Goal: Task Accomplishment & Management: Complete application form

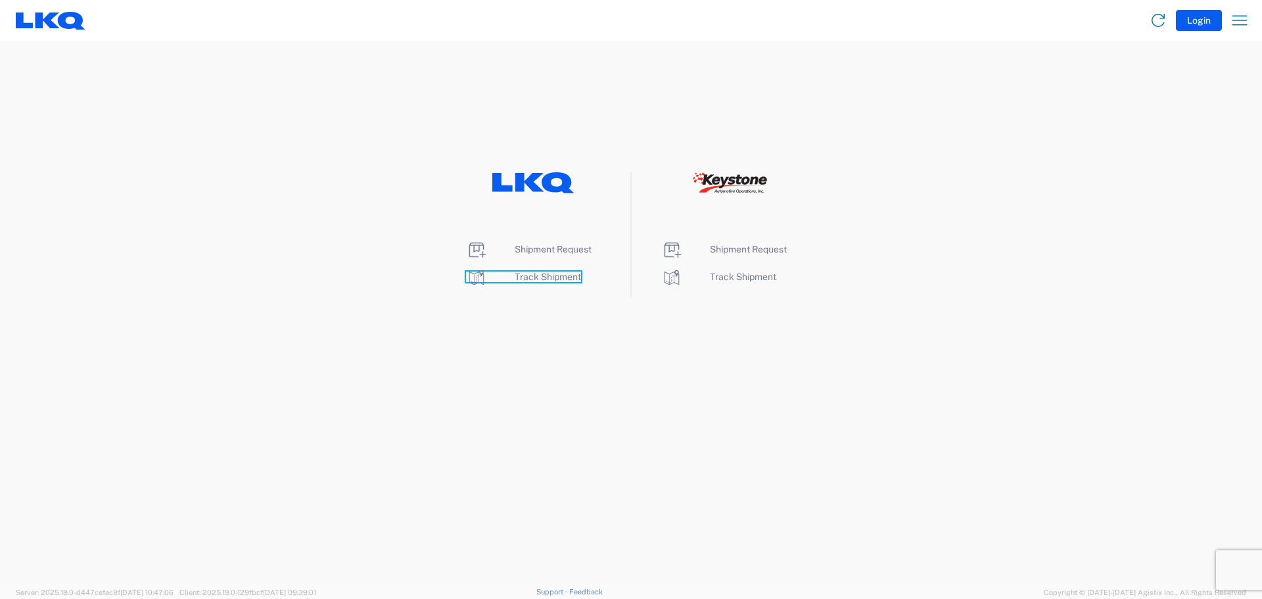
click at [546, 277] on span "Track Shipment" at bounding box center [548, 276] width 66 height 11
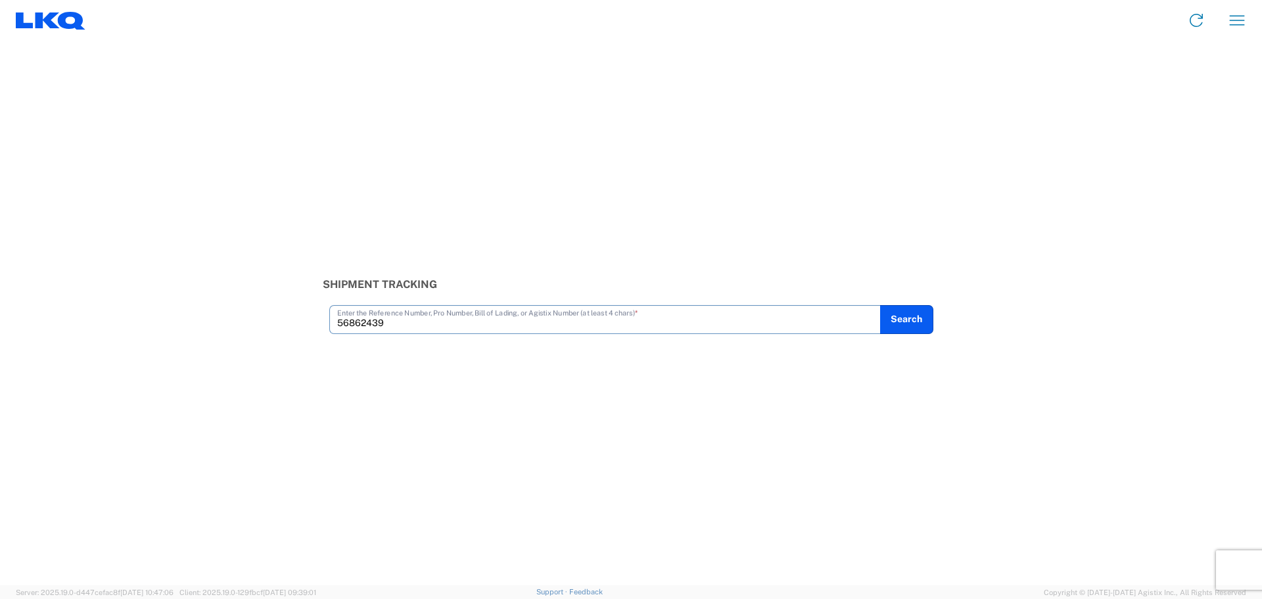
type input "56862439"
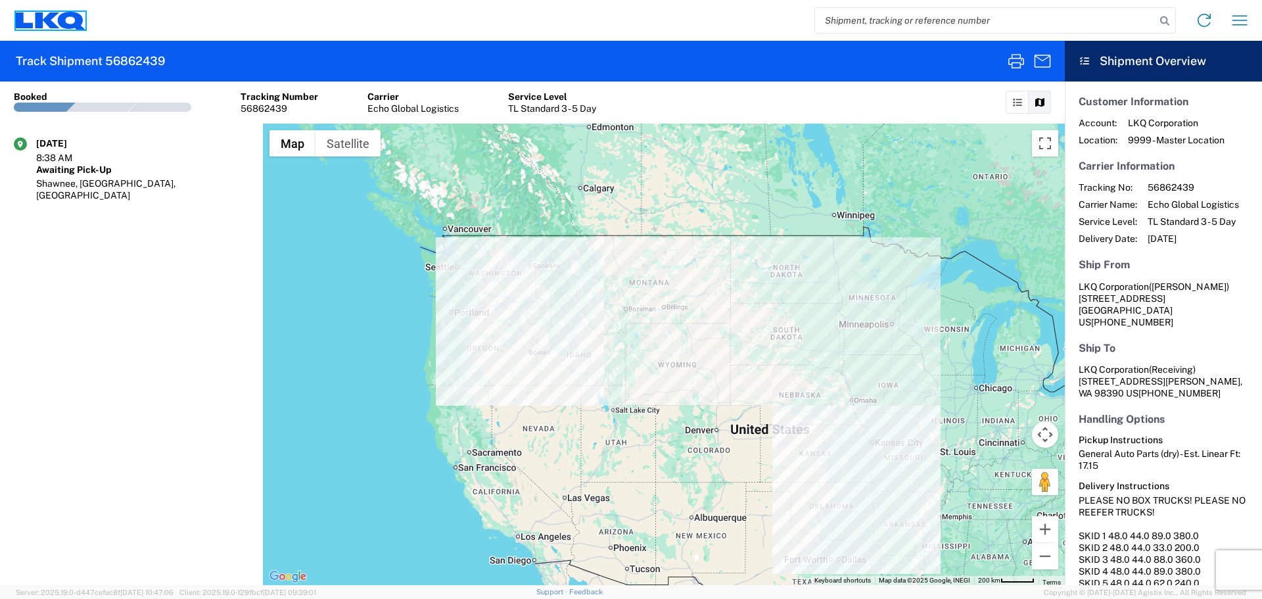
click at [81, 26] on icon at bounding box center [72, 21] width 28 height 18
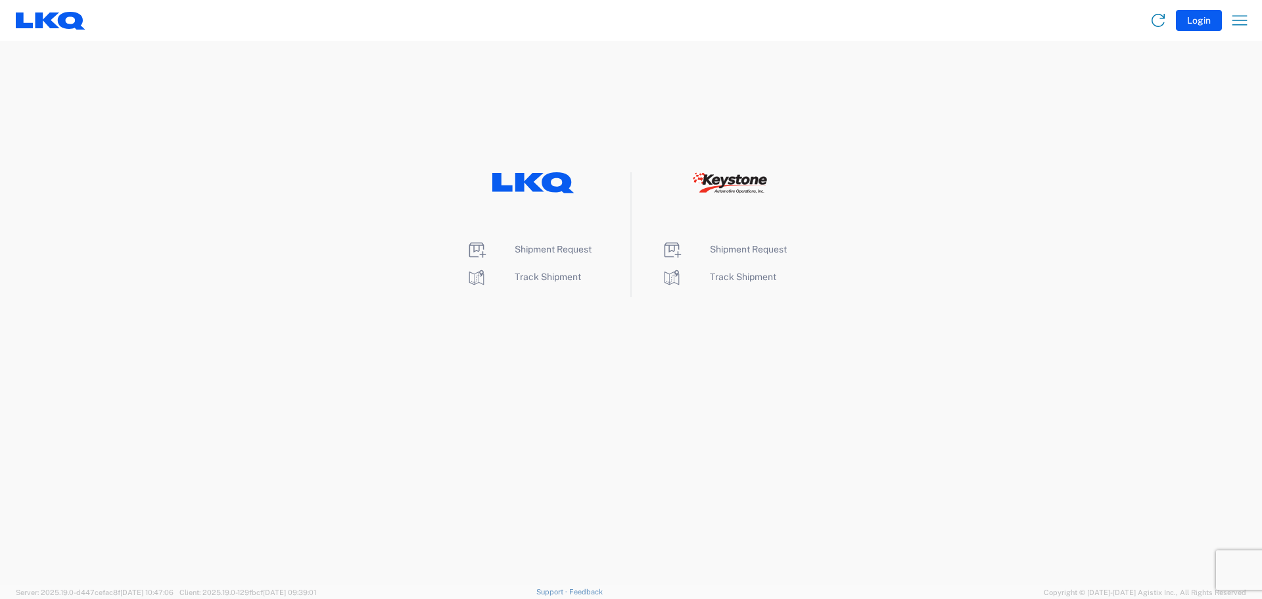
click at [567, 255] on li "Shipment Request" at bounding box center [533, 249] width 135 height 21
click at [569, 247] on span "Shipment Request" at bounding box center [553, 249] width 77 height 11
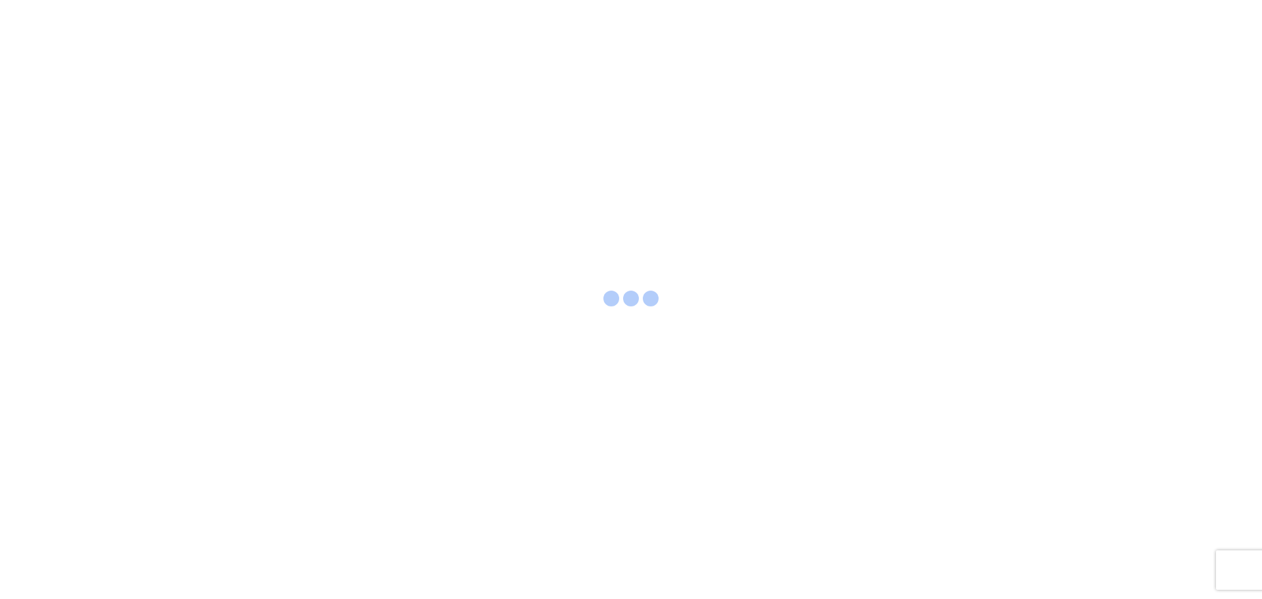
select select "FULL"
select select "LBS"
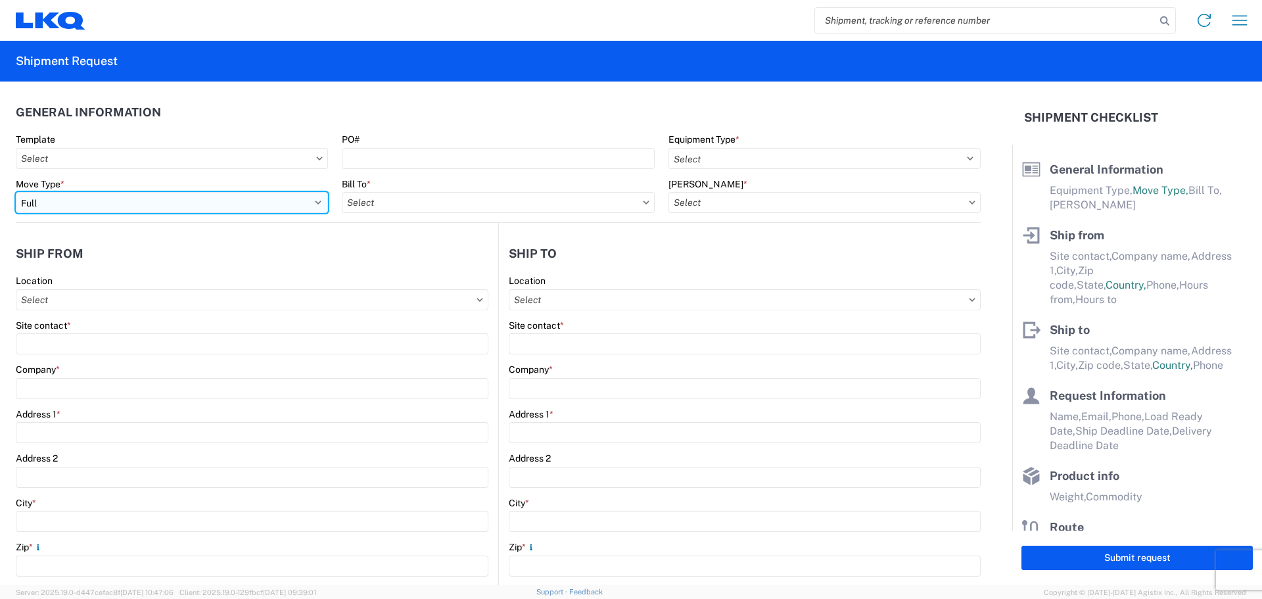
click at [45, 209] on select "Select Full Partial TL" at bounding box center [172, 202] width 312 height 21
click at [16, 192] on select "Select Full Partial TL" at bounding box center [172, 202] width 312 height 21
click at [217, 210] on select "Select Full Partial TL" at bounding box center [172, 202] width 312 height 21
select select "FULL"
click at [16, 192] on select "Select Full Partial TL" at bounding box center [172, 202] width 312 height 21
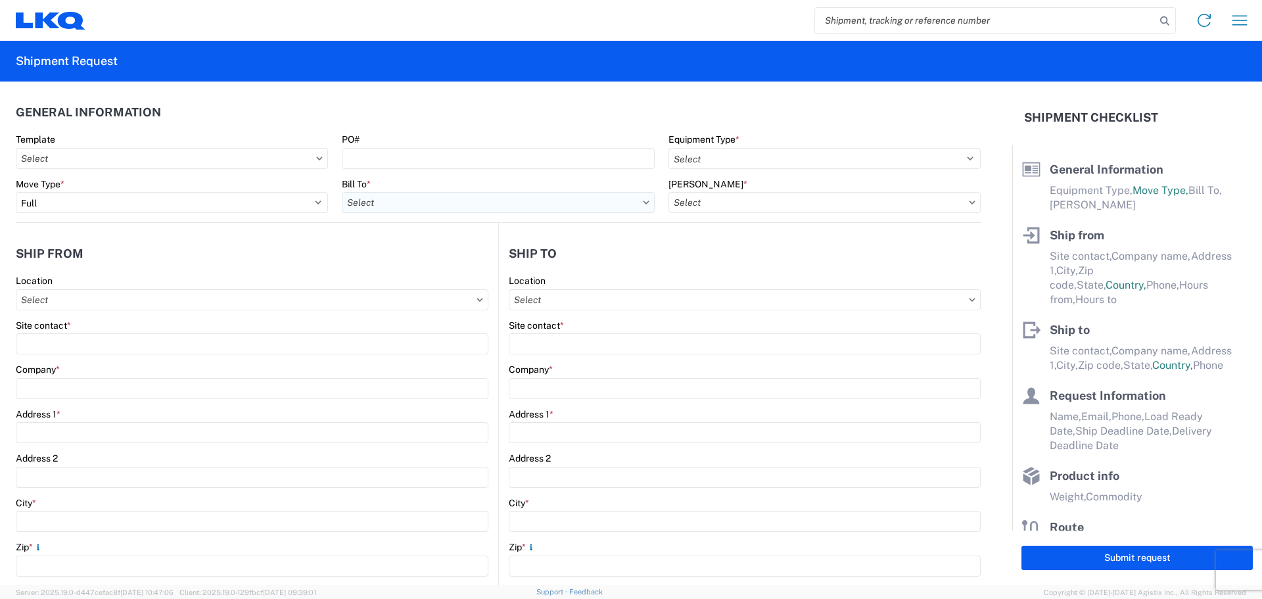
click at [398, 204] on input "text" at bounding box center [498, 202] width 312 height 21
type input "3021"
click at [411, 260] on div "3021 - Kansas City MO" at bounding box center [457, 260] width 230 height 21
type input "3021 - Kansas City MO"
click at [715, 199] on input "text" at bounding box center [825, 202] width 312 height 21
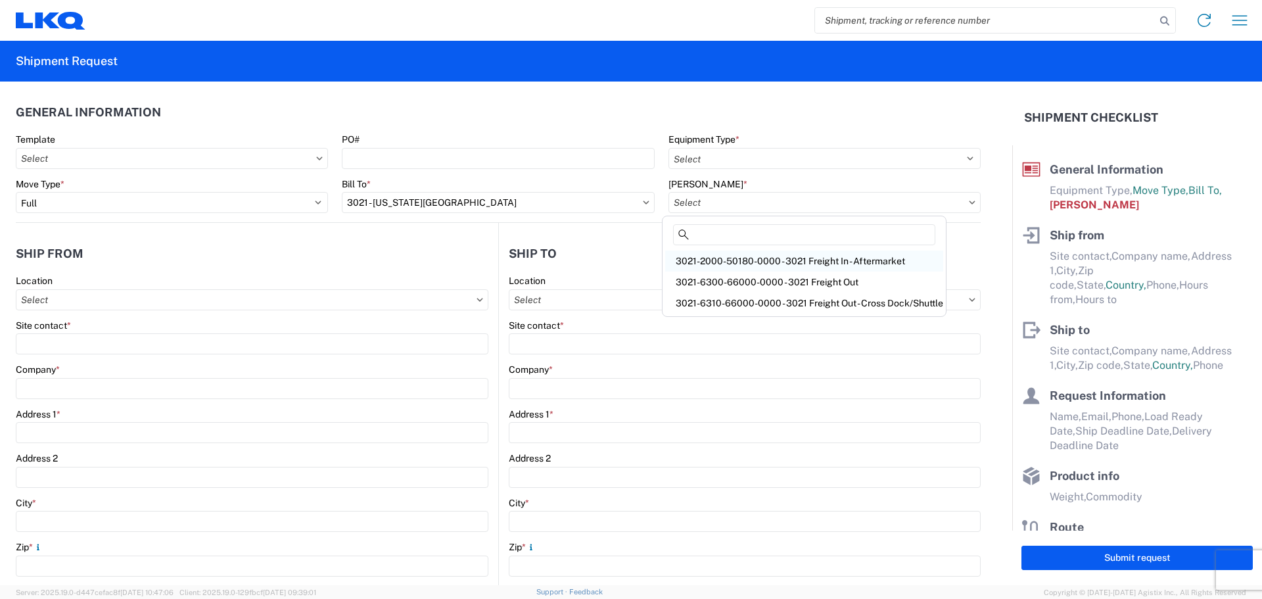
click at [738, 264] on div "3021-2000-50180-0000 - 3021 Freight In - Aftermarket" at bounding box center [804, 260] width 278 height 21
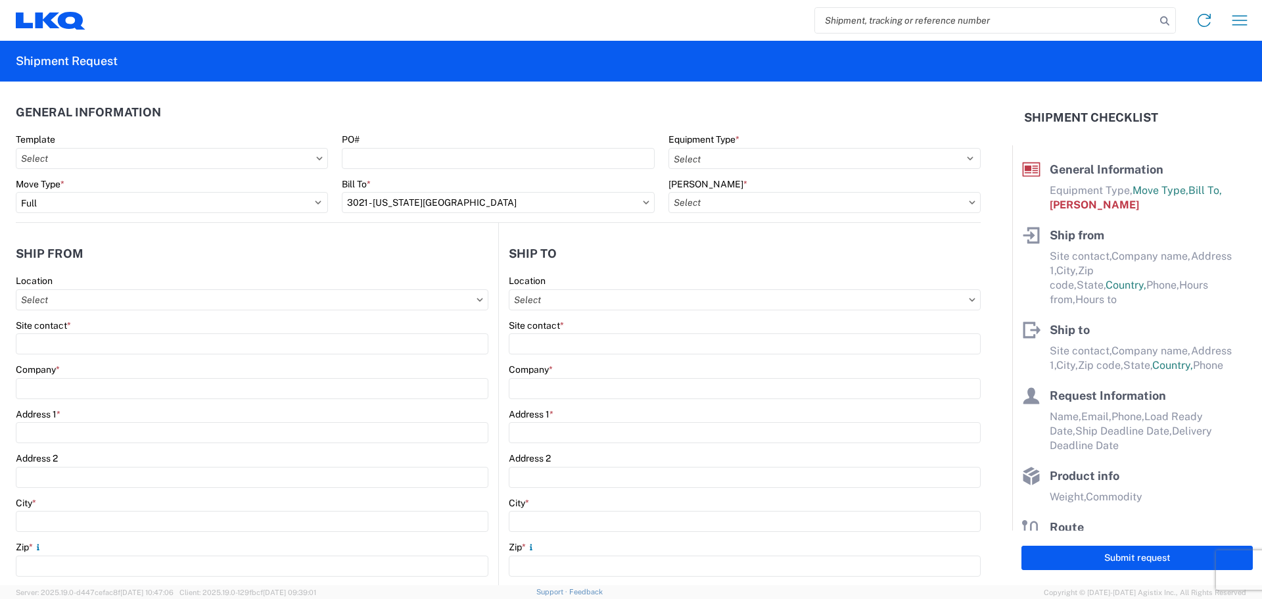
type input "3021-2000-50180-0000 - 3021 Freight In - Aftermarket"
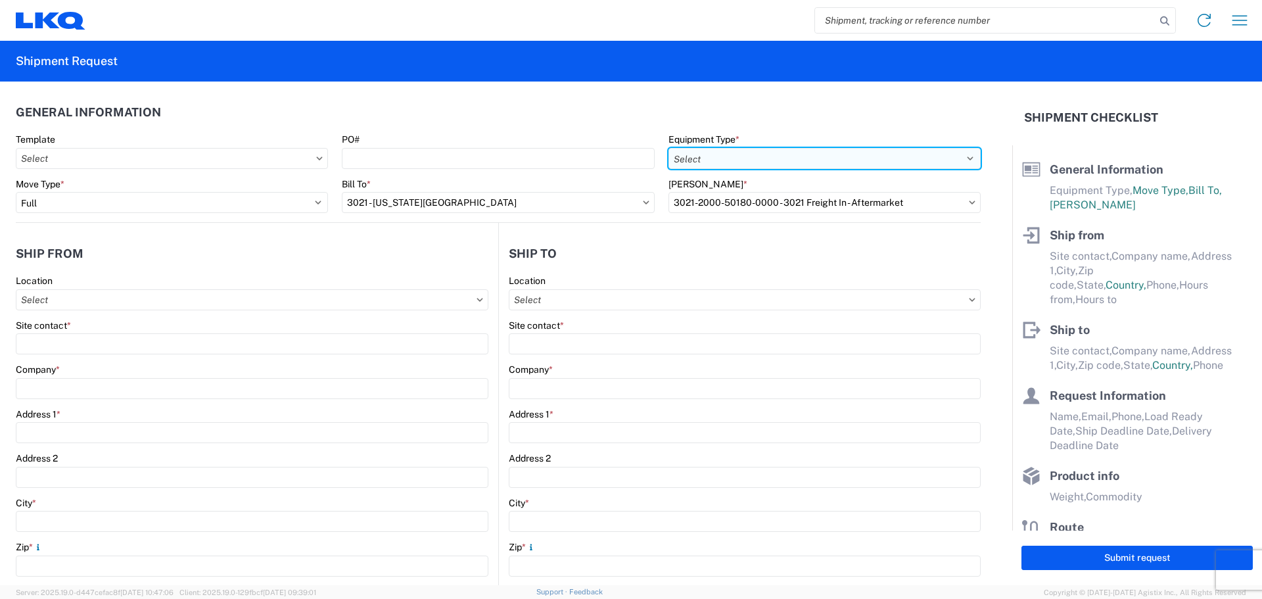
click at [708, 158] on select "Select 53’ Dry Van Flatbed Dropdeck (van) Lowboy (flatbed) Rail" at bounding box center [825, 158] width 312 height 21
select select "STDV"
click at [669, 148] on select "Select 53’ Dry Van Flatbed Dropdeck (van) Lowboy (flatbed) Rail" at bounding box center [825, 158] width 312 height 21
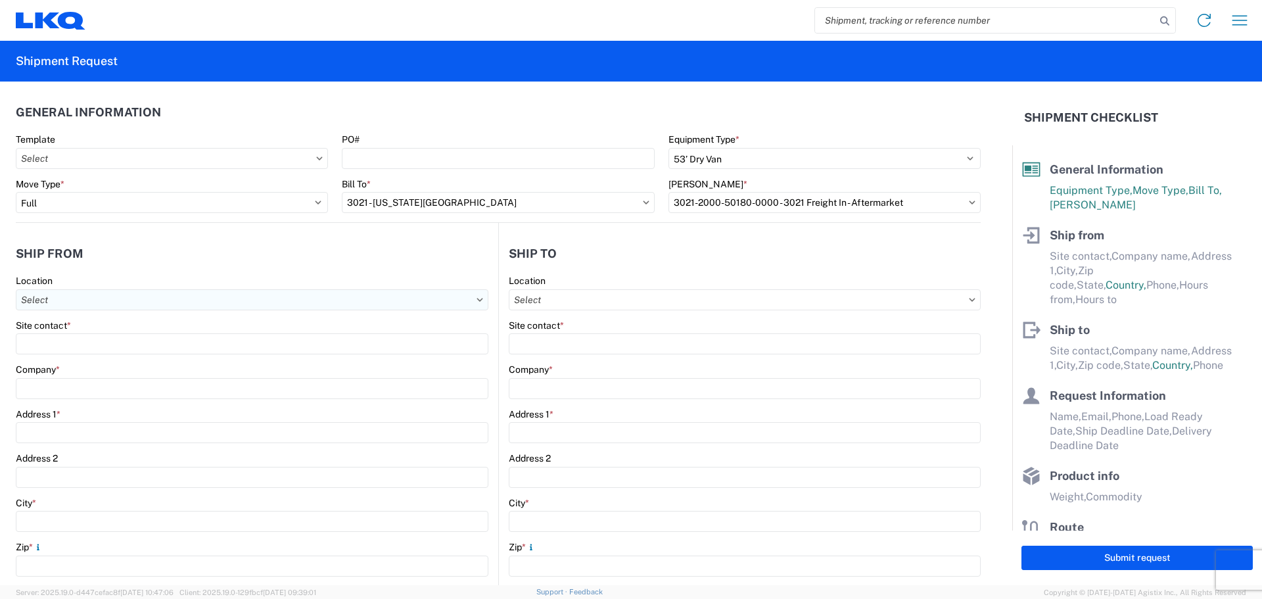
click at [69, 299] on input "text" at bounding box center [252, 299] width 473 height 21
type input "3021"
click at [95, 358] on div "3021 - Kansas City MO" at bounding box center [134, 358] width 230 height 21
type input "3021 - Kansas City MO"
type input "LKQ Corporation"
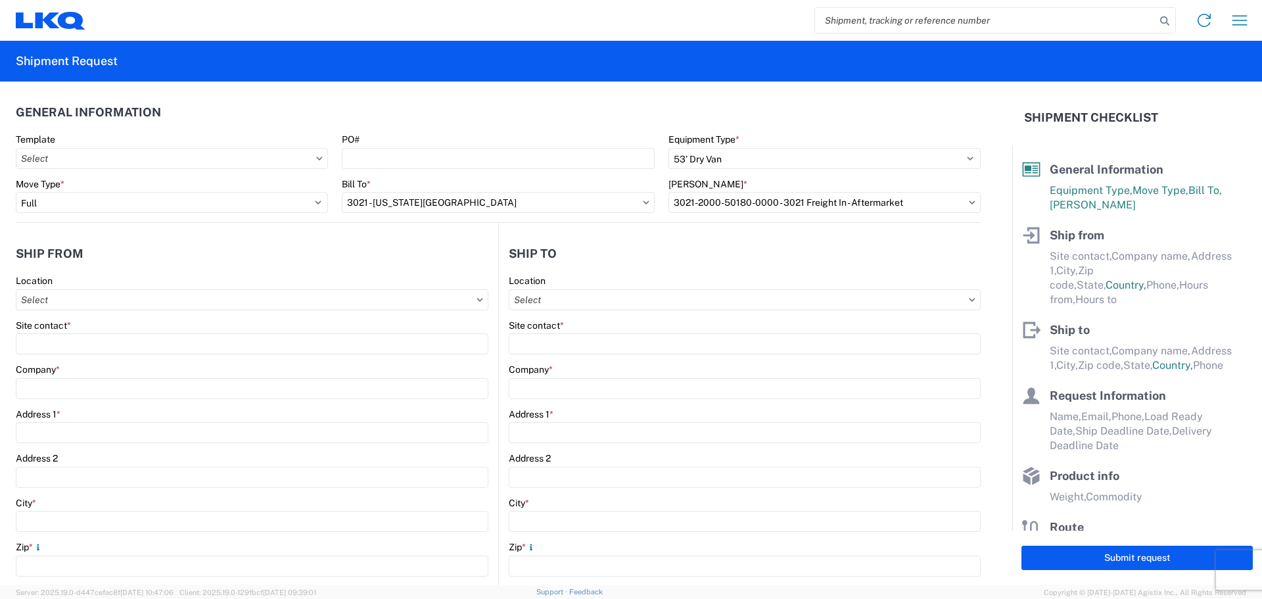
type input "24550 West 43rd Street"
type input "Suite 100"
type input "Shawnee"
type input "66226"
select select "KS"
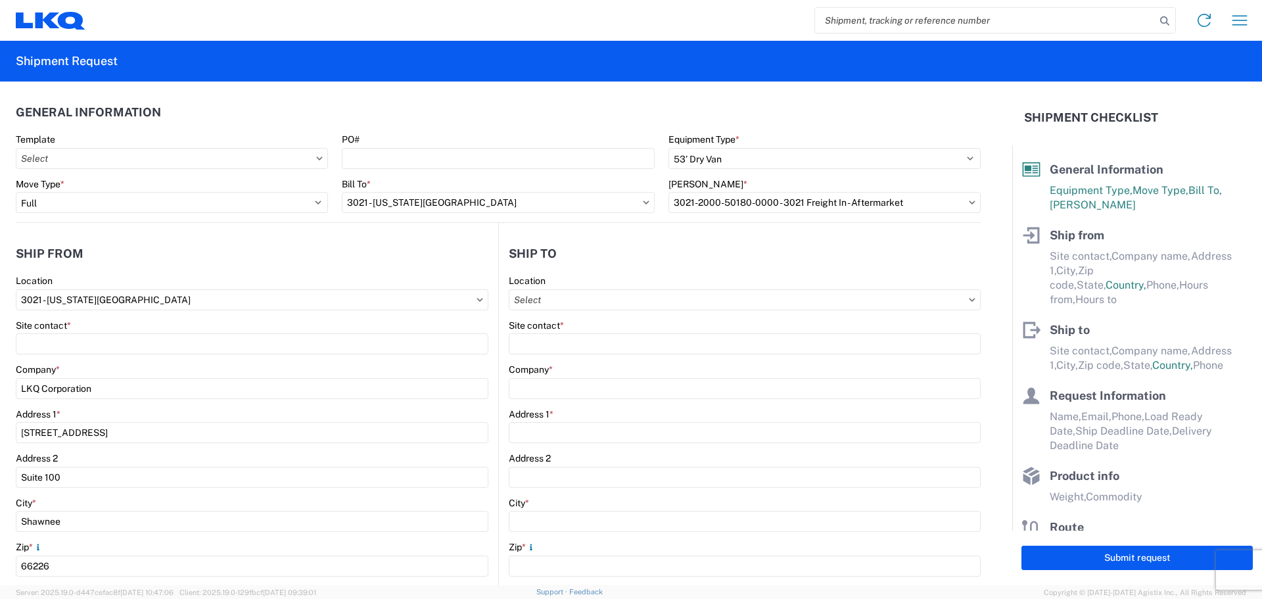
select select "US"
type input "913-982-4221"
type input "07:00"
type input "21:00"
click at [577, 302] on input "text" at bounding box center [745, 299] width 472 height 21
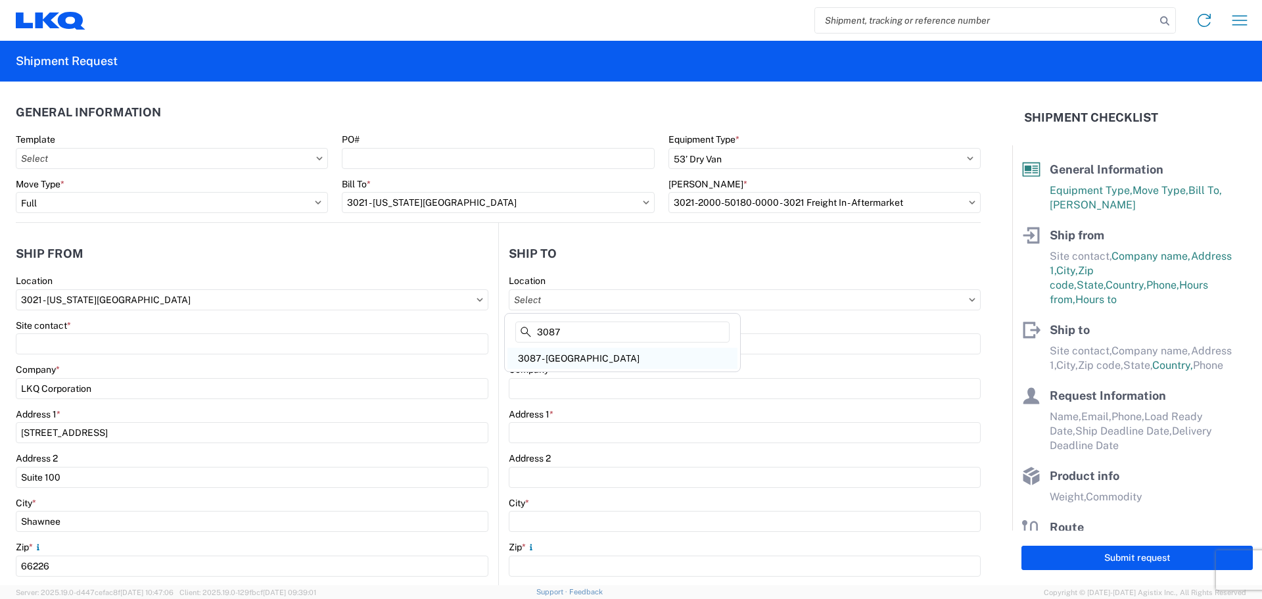
type input "3087"
click at [565, 361] on div "3087 - Omaha NE" at bounding box center [622, 358] width 230 height 21
type input "3087 - Omaha NE"
type input "LKQ Corporation"
type input "8206 J Street"
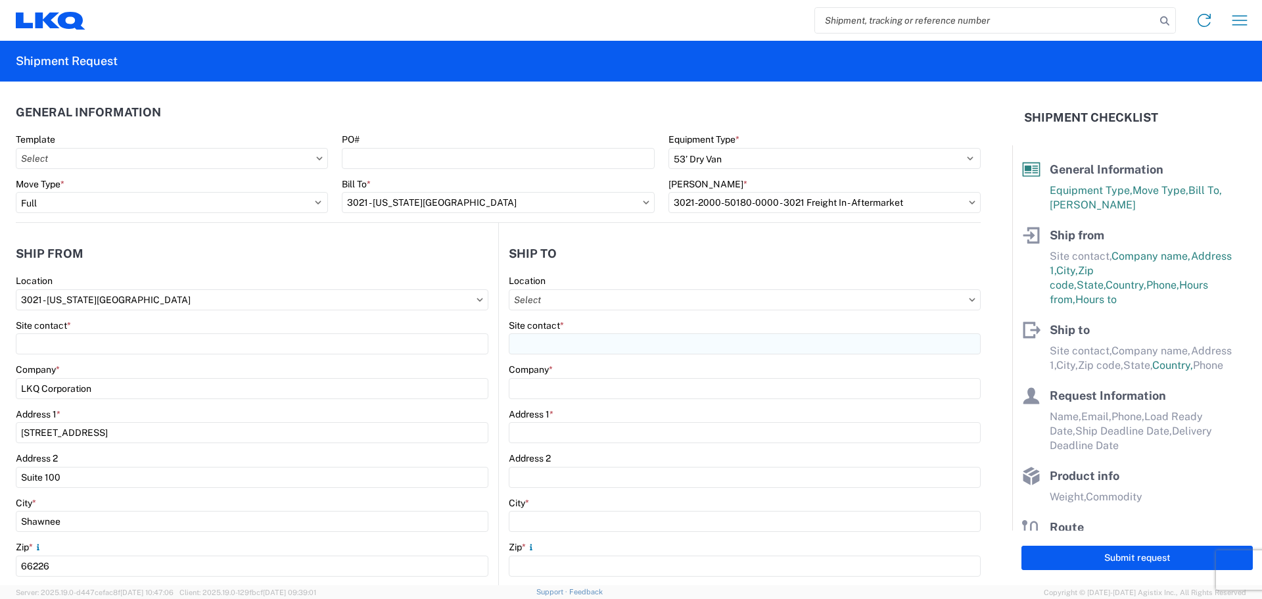
type input "Omaha"
type input "68127"
select select "US"
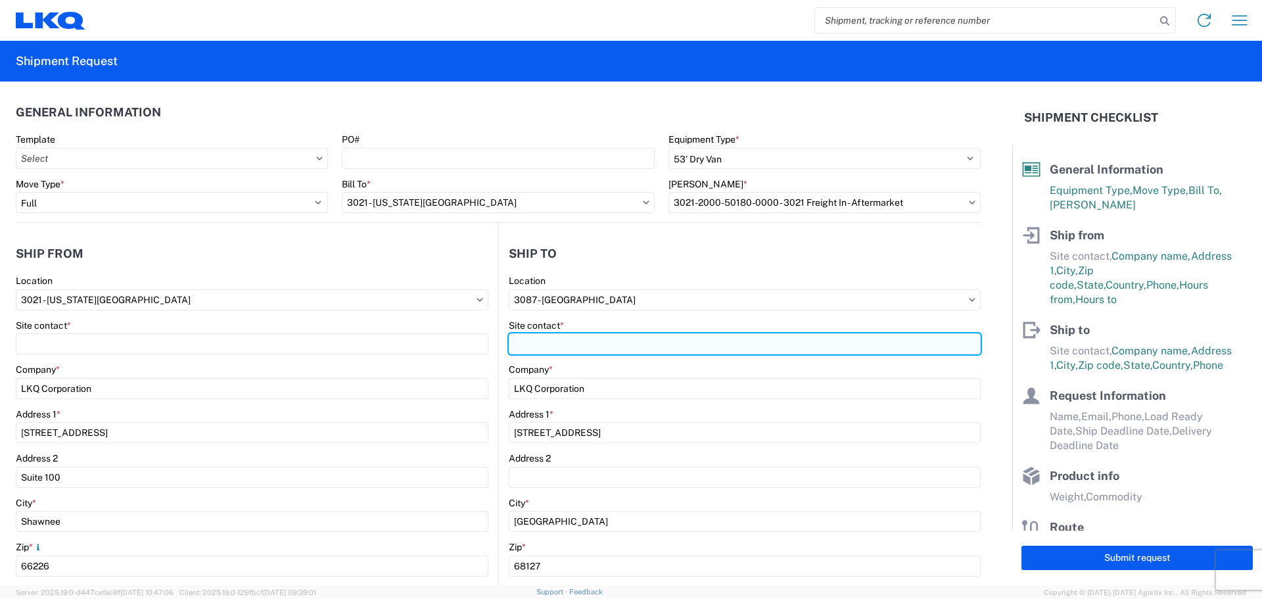
click at [565, 349] on input "Site contact *" at bounding box center [745, 343] width 472 height 21
type input "T"
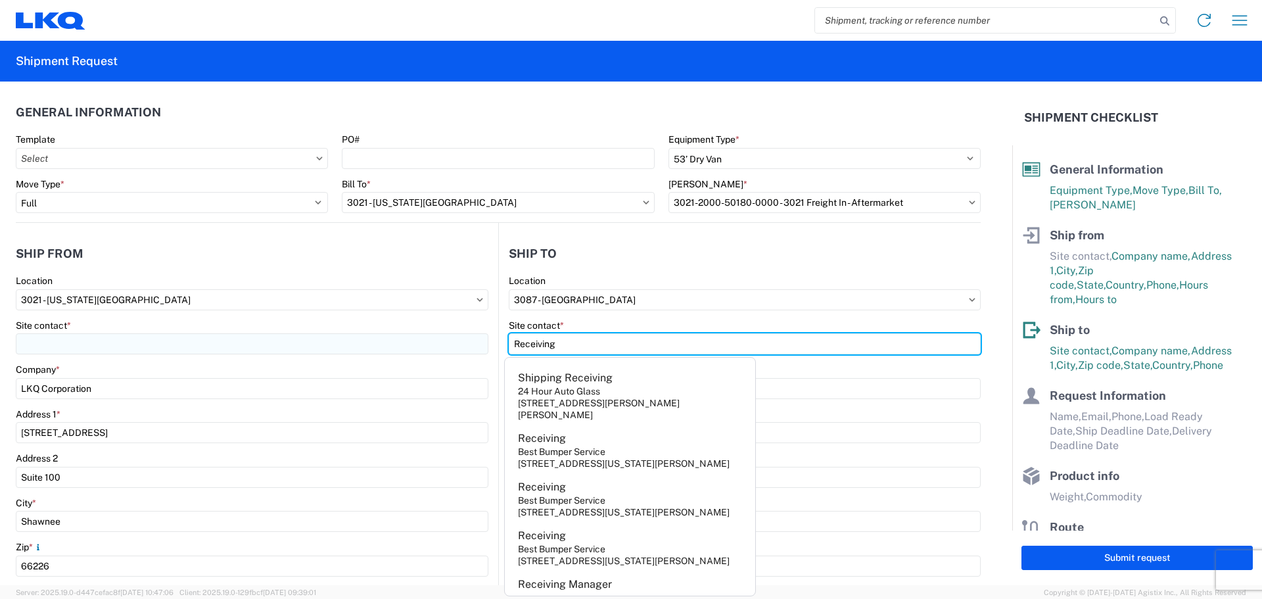
type input "Receiving"
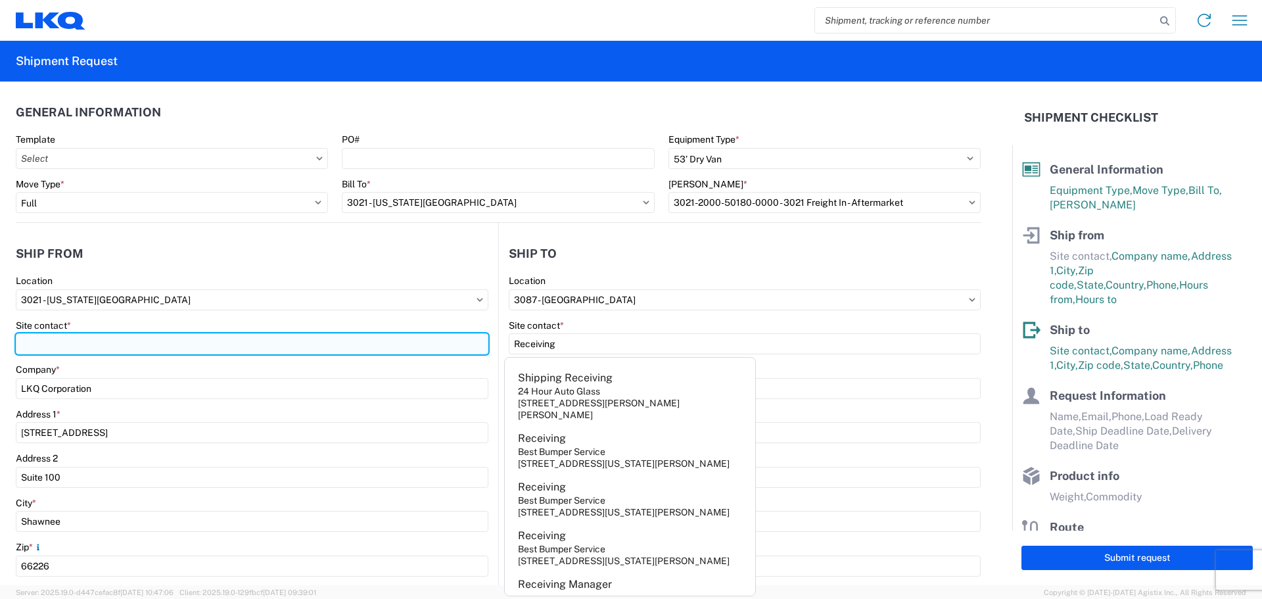
click at [308, 337] on input "Site contact *" at bounding box center [252, 343] width 473 height 21
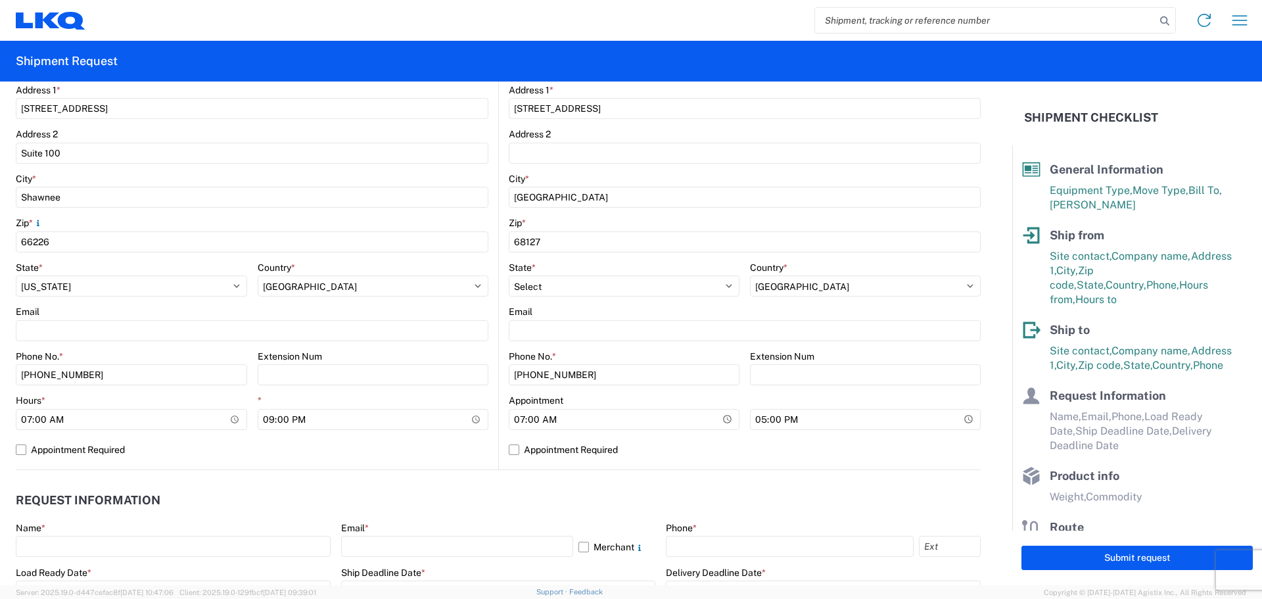
scroll to position [329, 0]
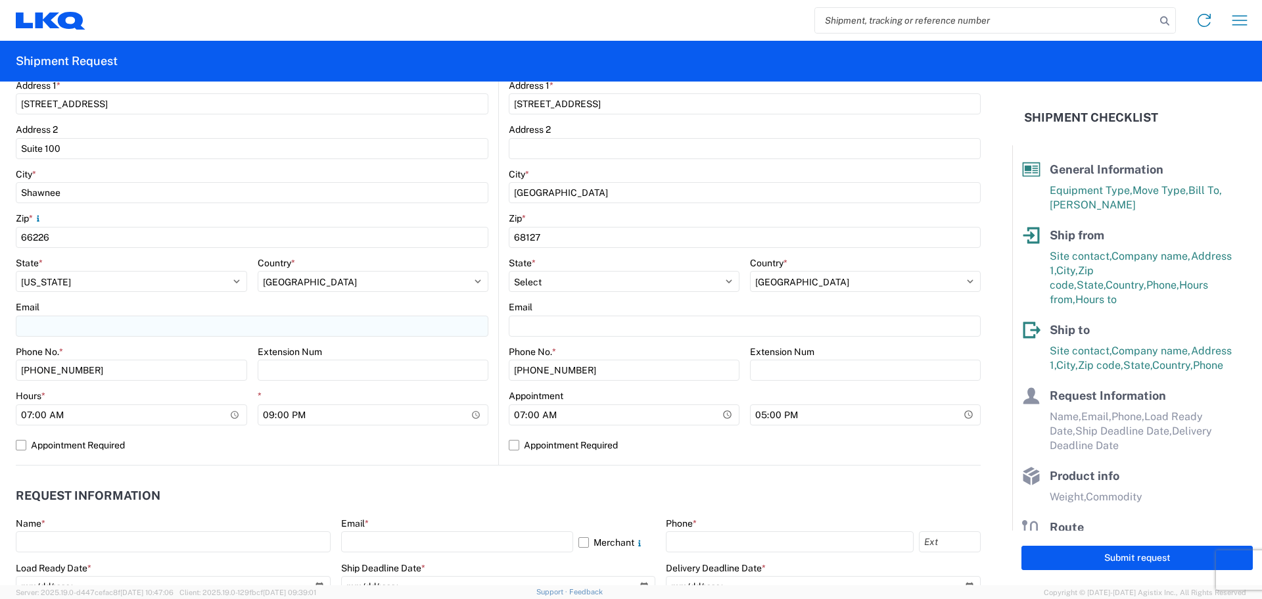
type input "Margaret I. Harris"
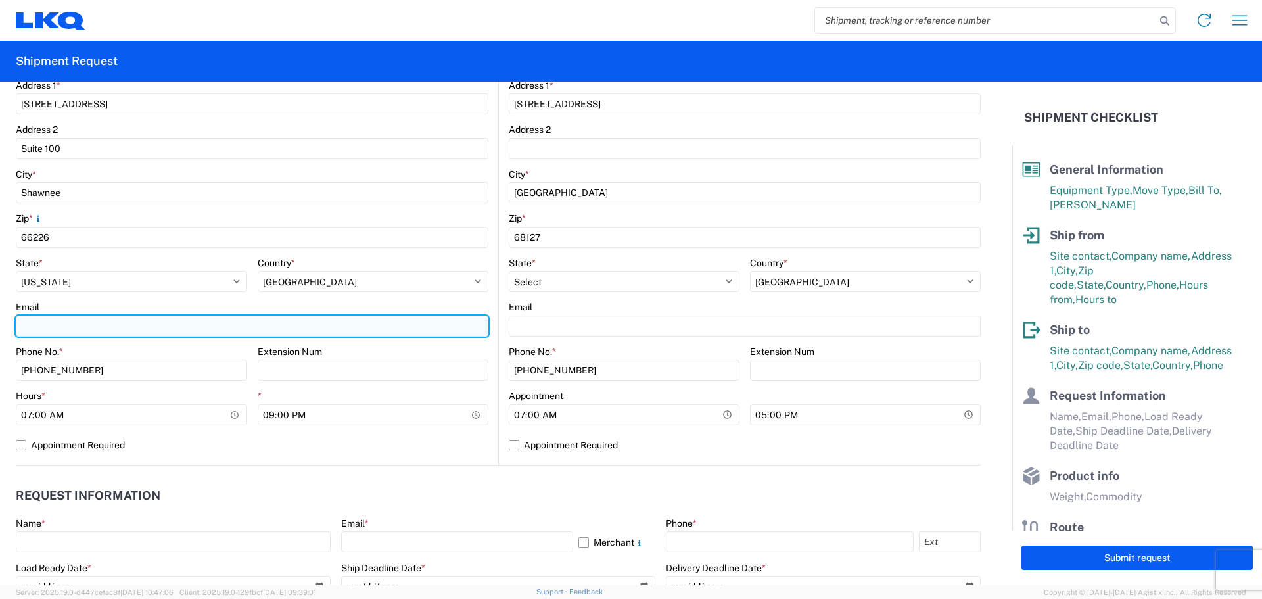
drag, startPoint x: 81, startPoint y: 327, endPoint x: 89, endPoint y: 334, distance: 10.8
click at [81, 327] on input "Email" at bounding box center [252, 326] width 473 height 21
type input "miharris@lkqcorp.com"
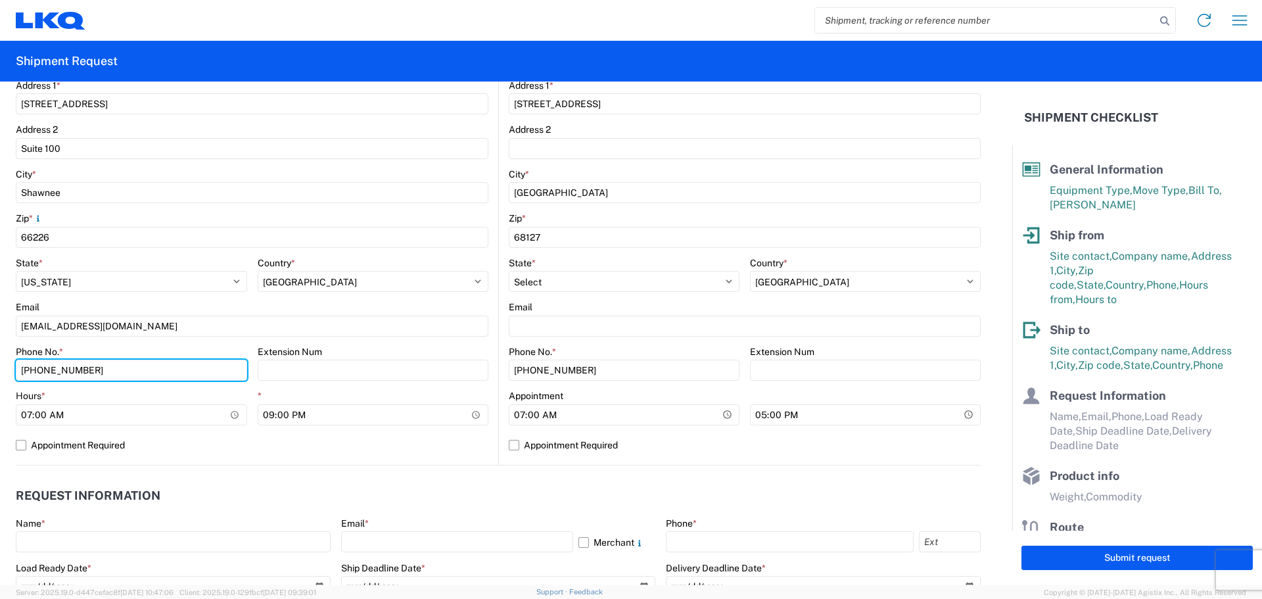
drag, startPoint x: 113, startPoint y: 375, endPoint x: 0, endPoint y: 342, distance: 117.7
click at [0, 350] on form "General Information Template PO# Equipment Type * Select 53’ Dry Van Flatbed Dr…" at bounding box center [506, 334] width 1012 height 504
type input "660-233-3026"
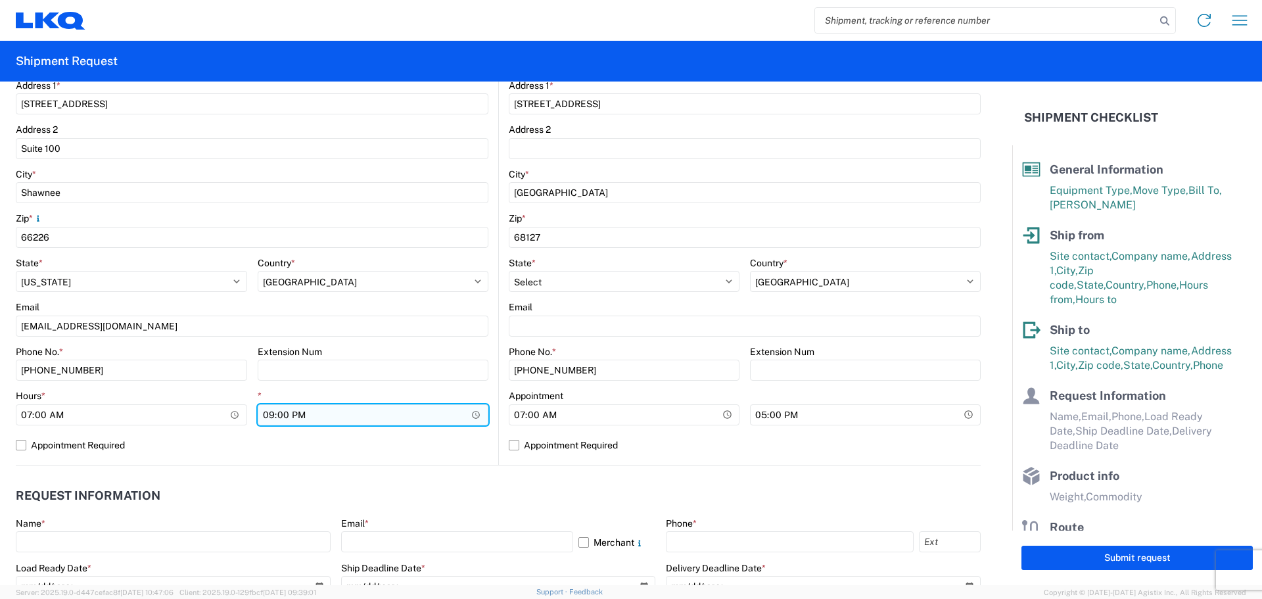
click at [264, 418] on input "21:00" at bounding box center [373, 414] width 231 height 21
type input "14:30"
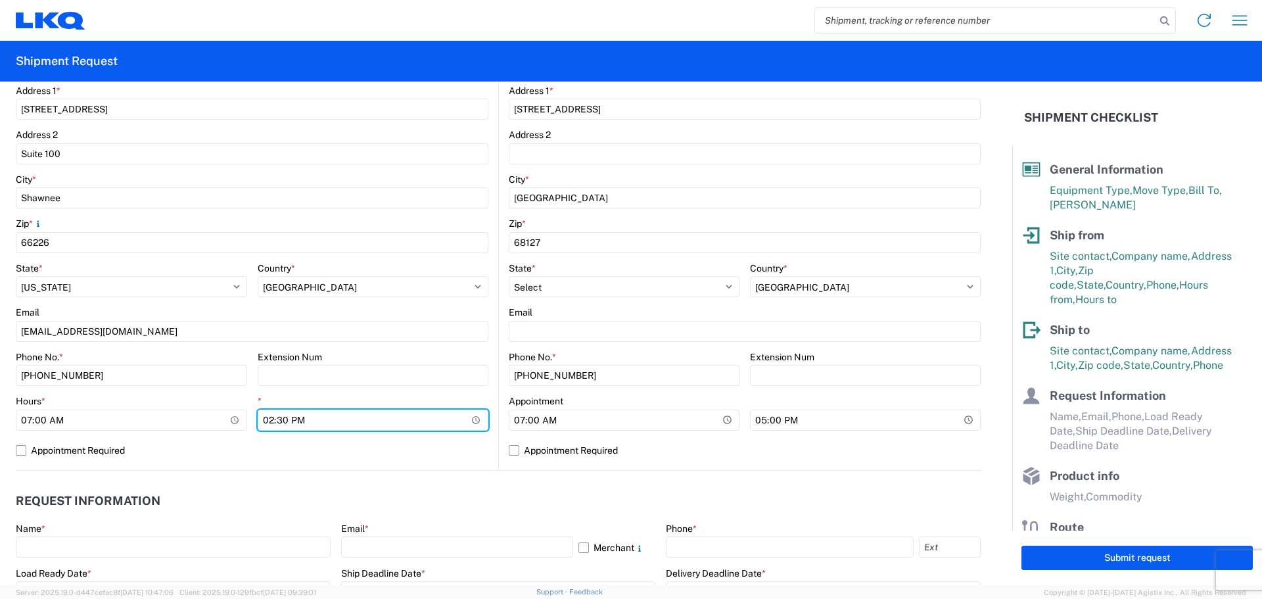
scroll to position [394, 0]
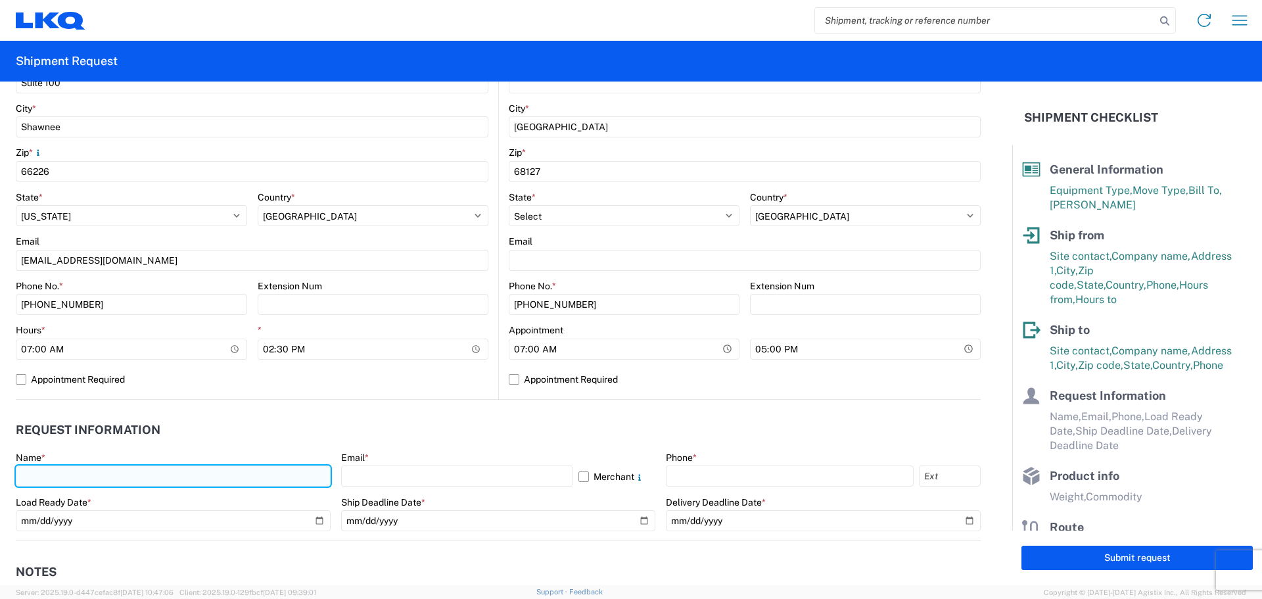
click at [205, 475] on input "text" at bounding box center [173, 475] width 315 height 21
type input "Margaret I. Harris"
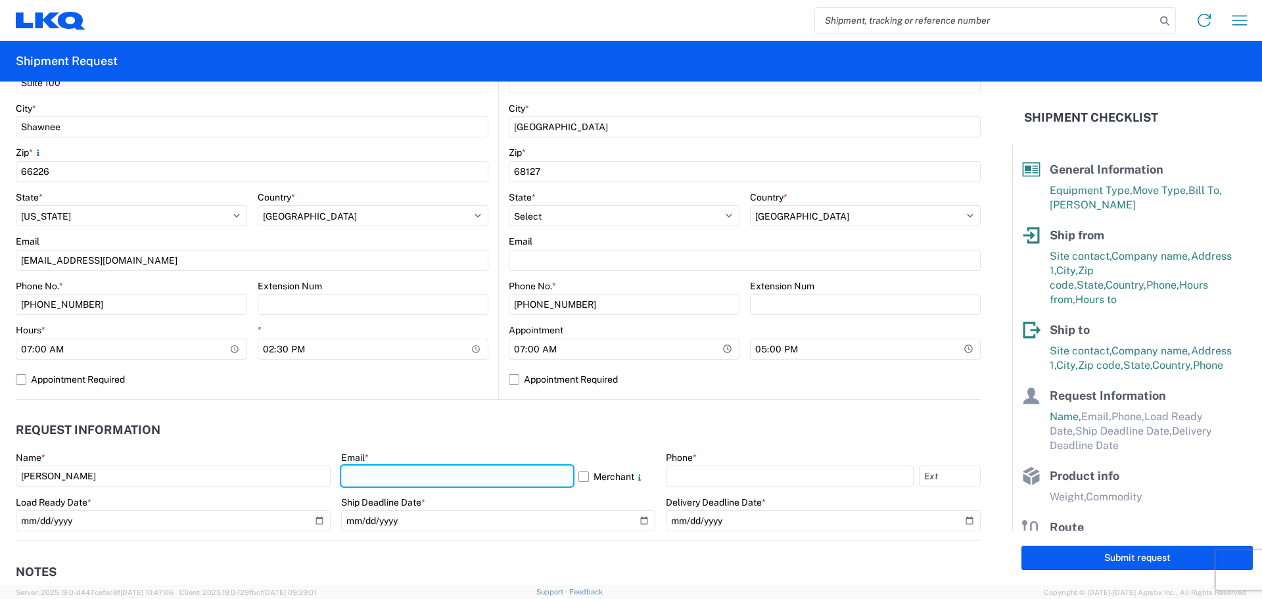
click at [362, 484] on input "text" at bounding box center [457, 475] width 232 height 21
type input "miharris@lkqcorp.com"
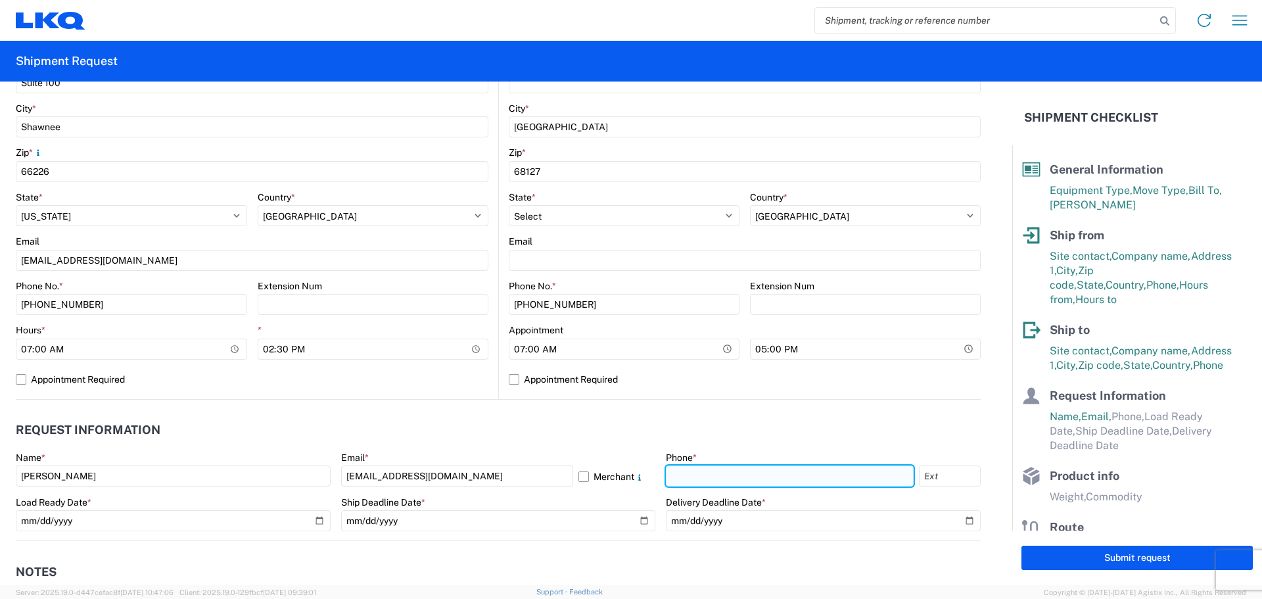
click at [678, 477] on input "text" at bounding box center [790, 475] width 248 height 21
type input "660-233-3026"
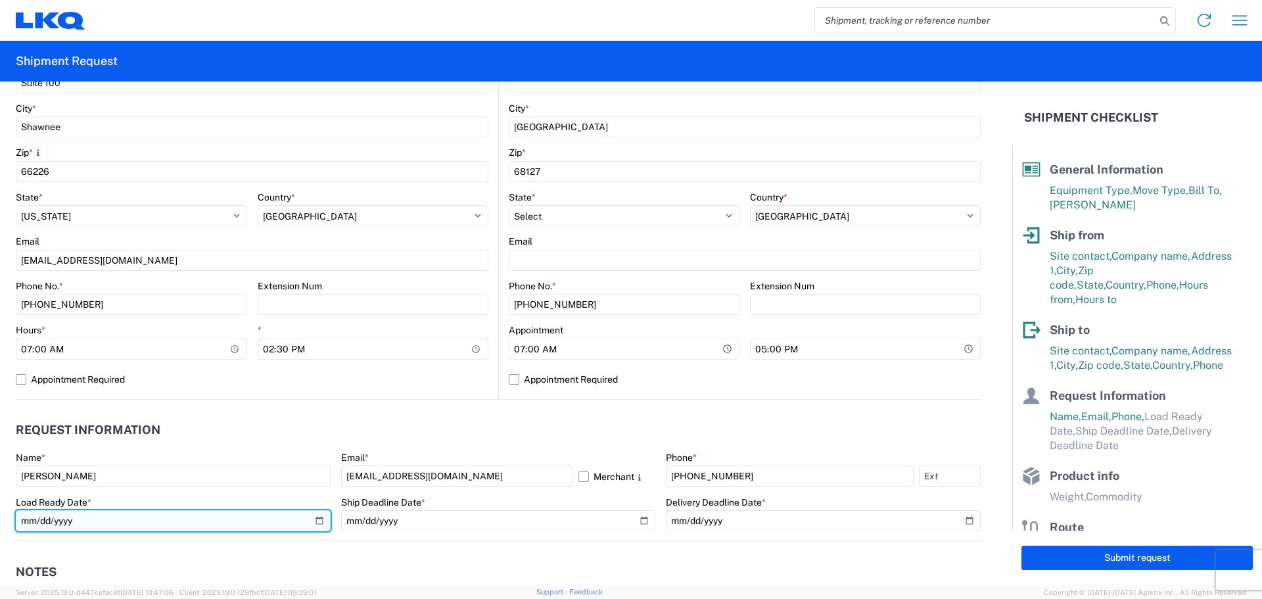
click at [314, 519] on input "date" at bounding box center [173, 520] width 315 height 21
type input "2025-09-22"
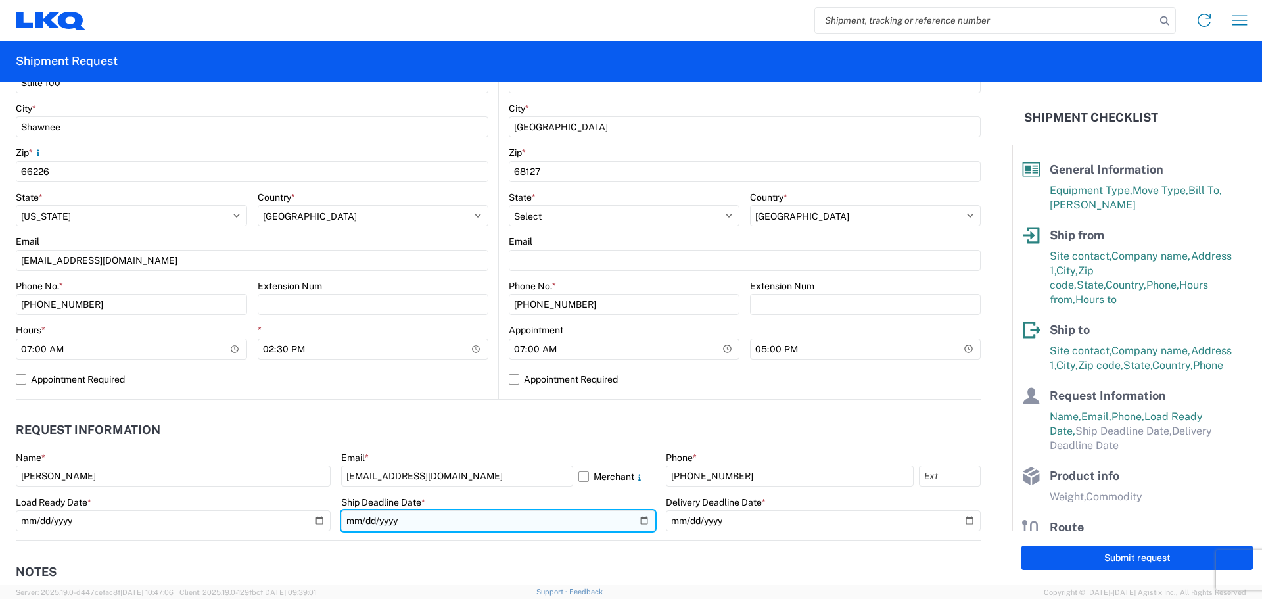
click at [639, 523] on input "date" at bounding box center [498, 520] width 315 height 21
type input "2025-09-22"
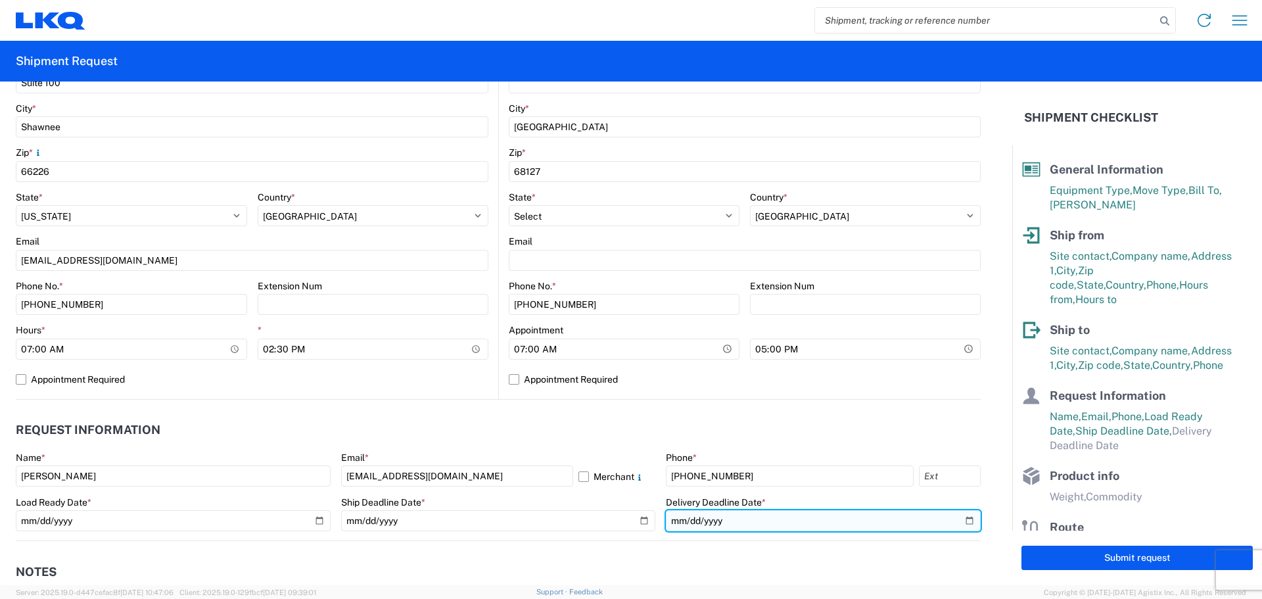
click at [956, 521] on input "date" at bounding box center [823, 520] width 315 height 21
type input "2025-09-26"
click at [640, 426] on header "Request Information" at bounding box center [498, 430] width 965 height 30
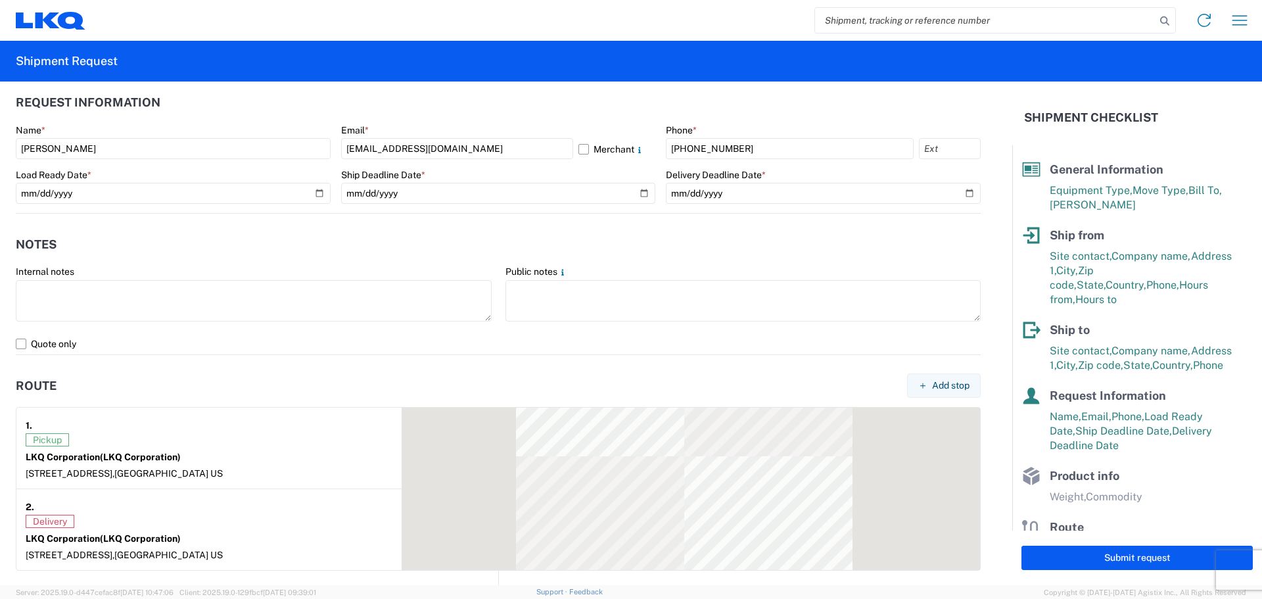
scroll to position [723, 0]
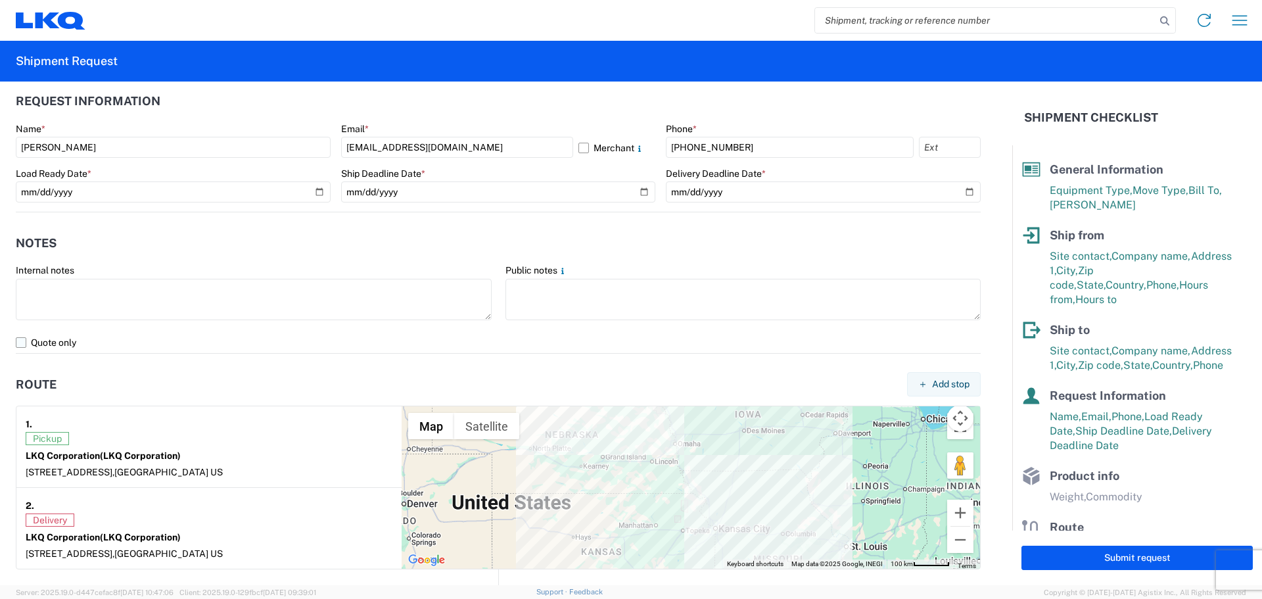
click at [24, 343] on label "Quote only" at bounding box center [498, 342] width 965 height 21
click at [0, 0] on input "Quote only" at bounding box center [0, 0] width 0 height 0
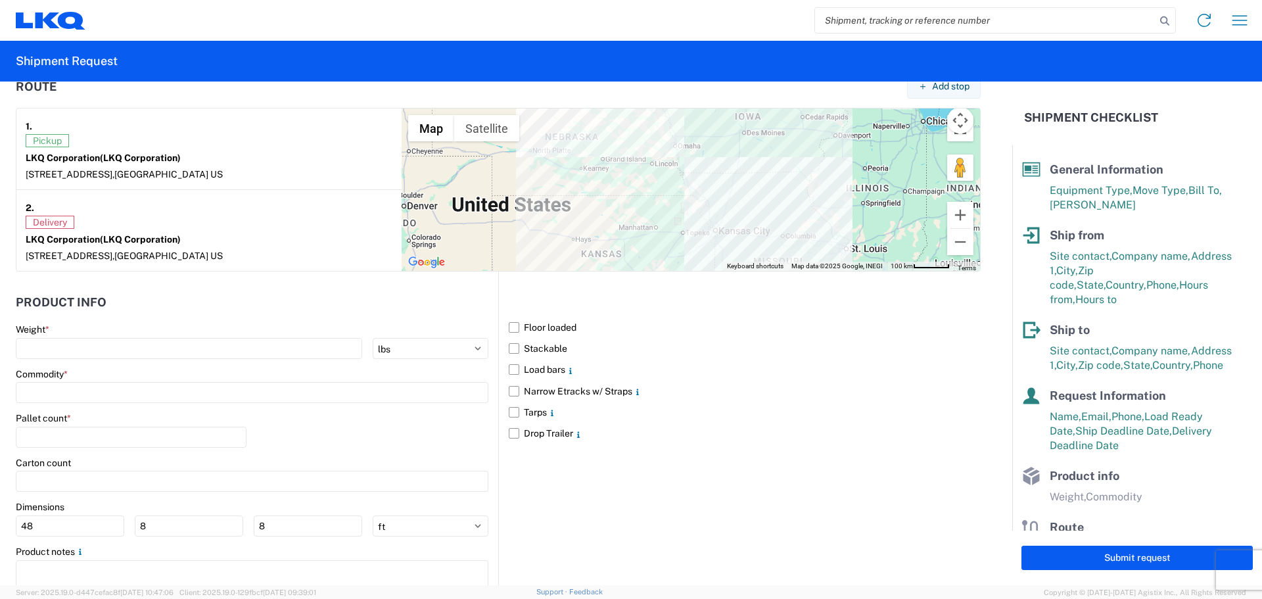
scroll to position [1052, 0]
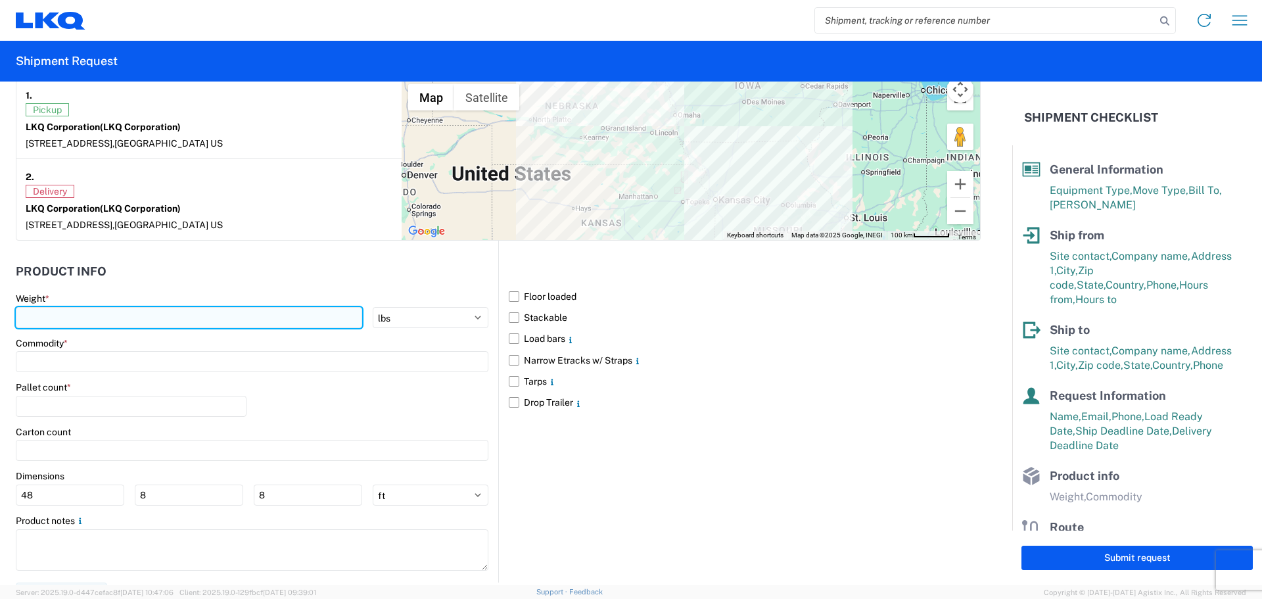
click at [152, 320] on input "number" at bounding box center [189, 317] width 346 height 21
type input "20000"
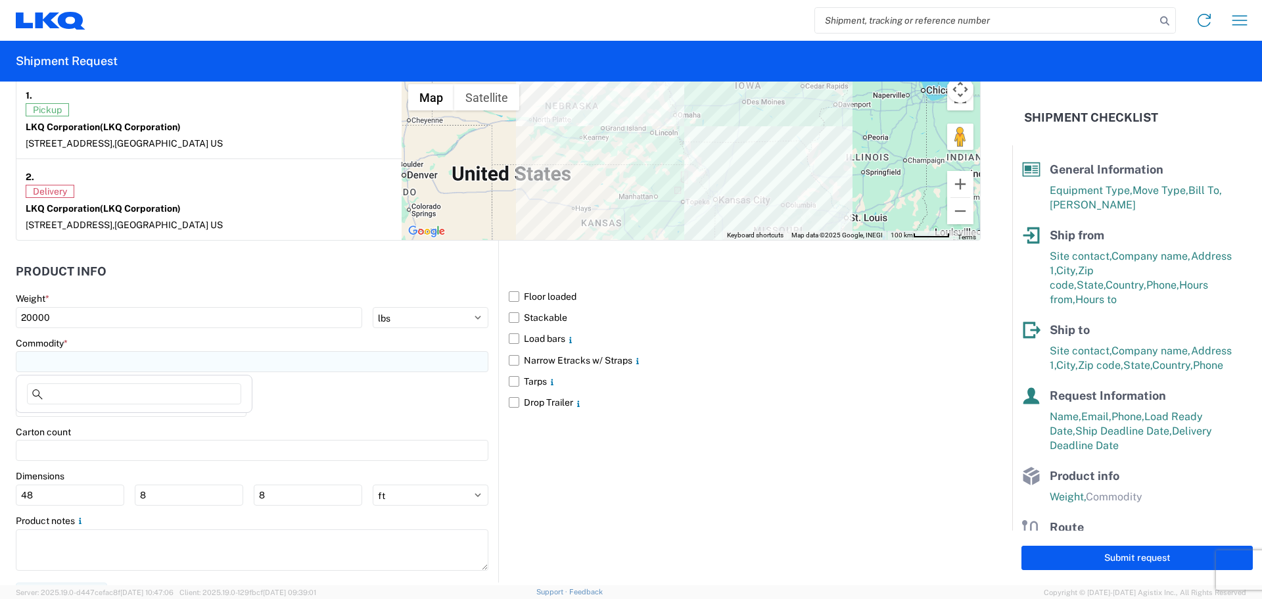
click at [100, 360] on input at bounding box center [252, 361] width 473 height 21
click at [95, 398] on input at bounding box center [134, 393] width 214 height 21
type input "gen"
click at [112, 419] on div "General Auto Parts (dry)" at bounding box center [134, 420] width 230 height 21
type input "General Auto Parts (dry)"
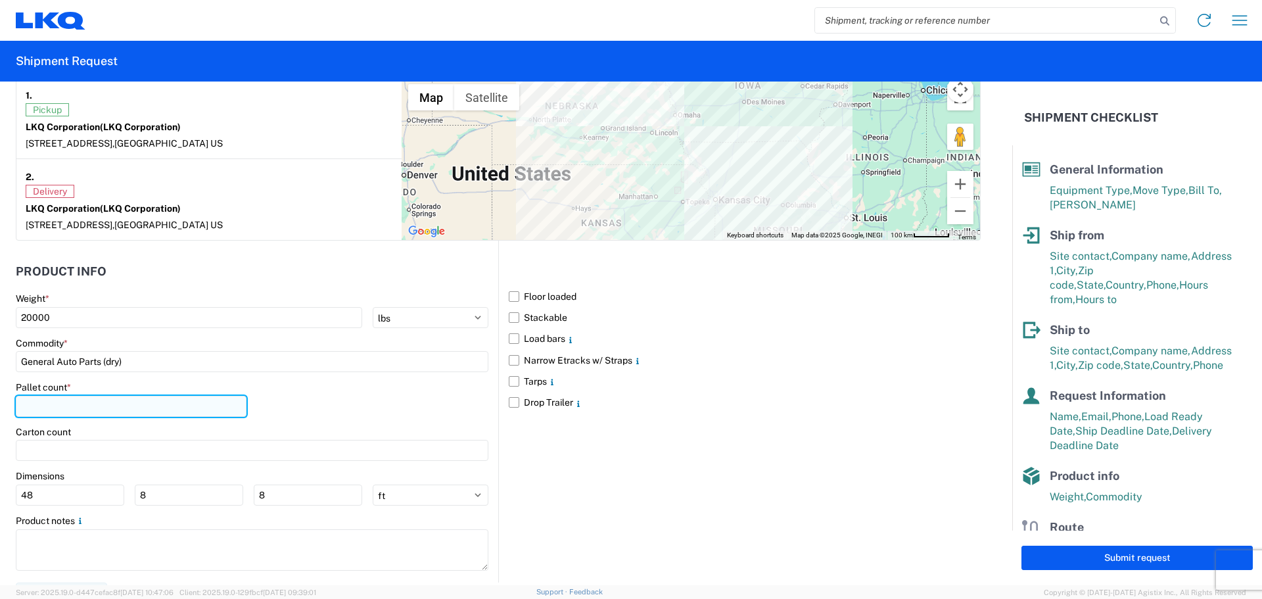
click at [103, 402] on input "number" at bounding box center [131, 406] width 231 height 21
type input "16"
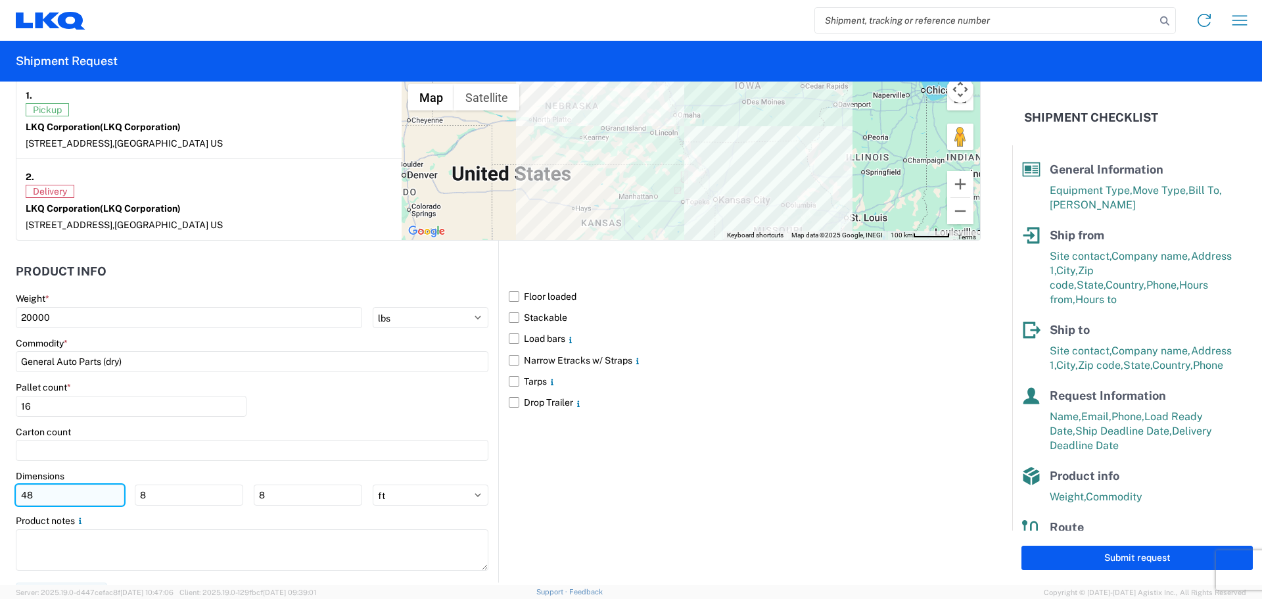
click at [101, 502] on input "48" at bounding box center [70, 494] width 108 height 21
type input "4"
type input "98"
type input "40"
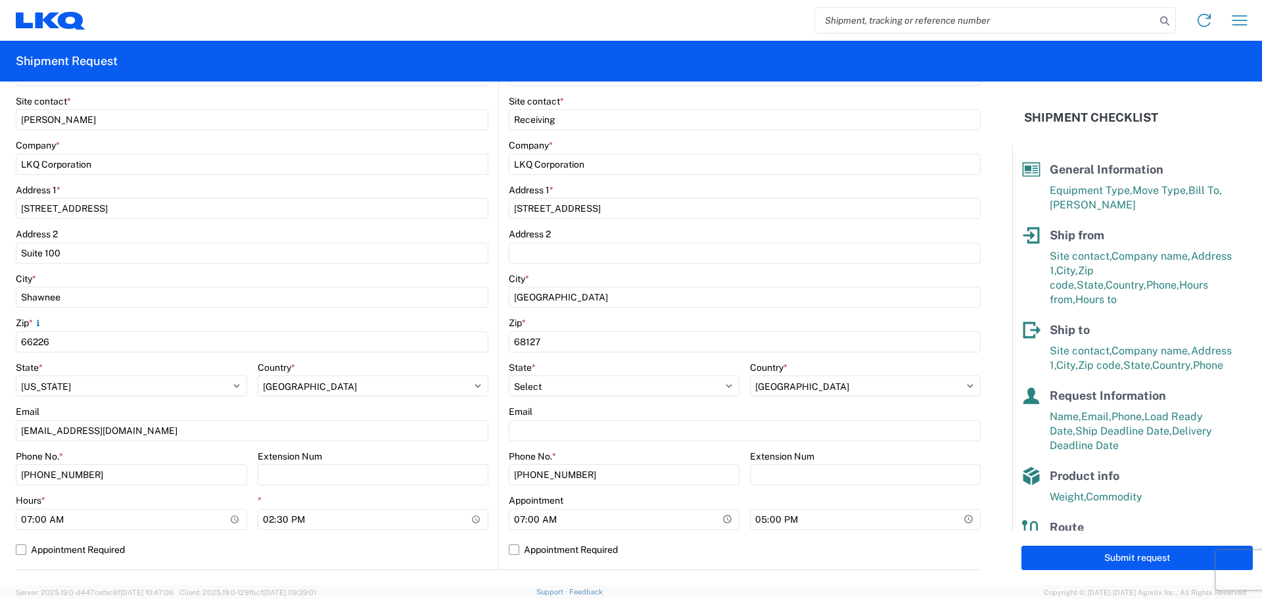
scroll to position [526, 0]
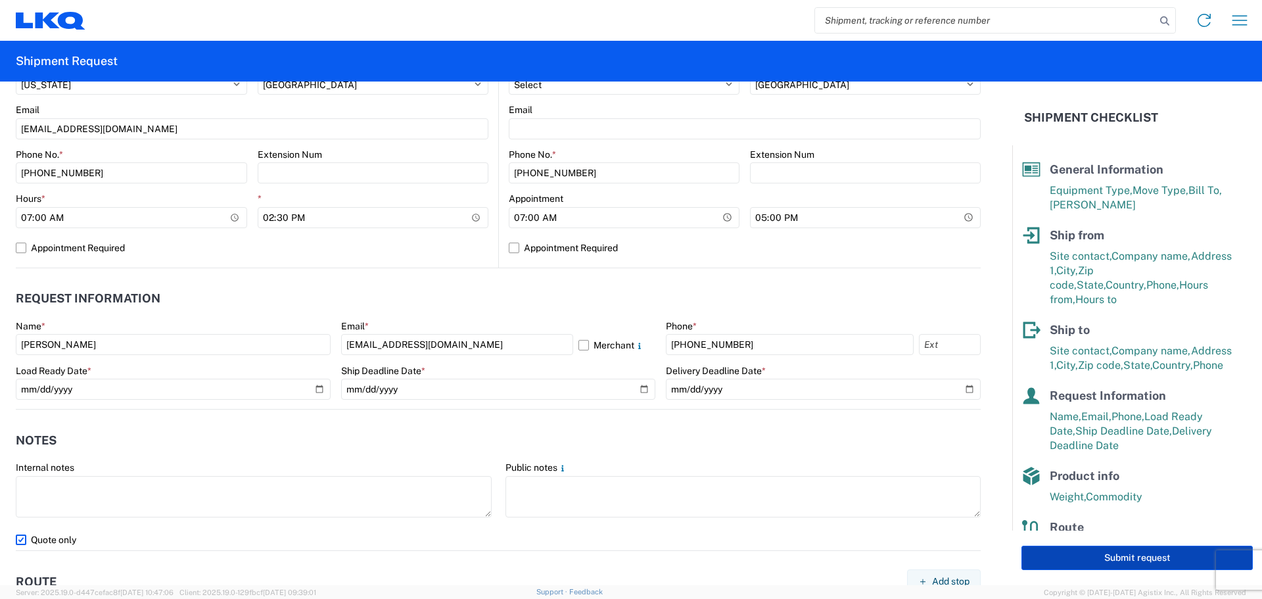
type input "86"
click at [1141, 562] on button "Submit request" at bounding box center [1137, 558] width 231 height 24
select select "US"
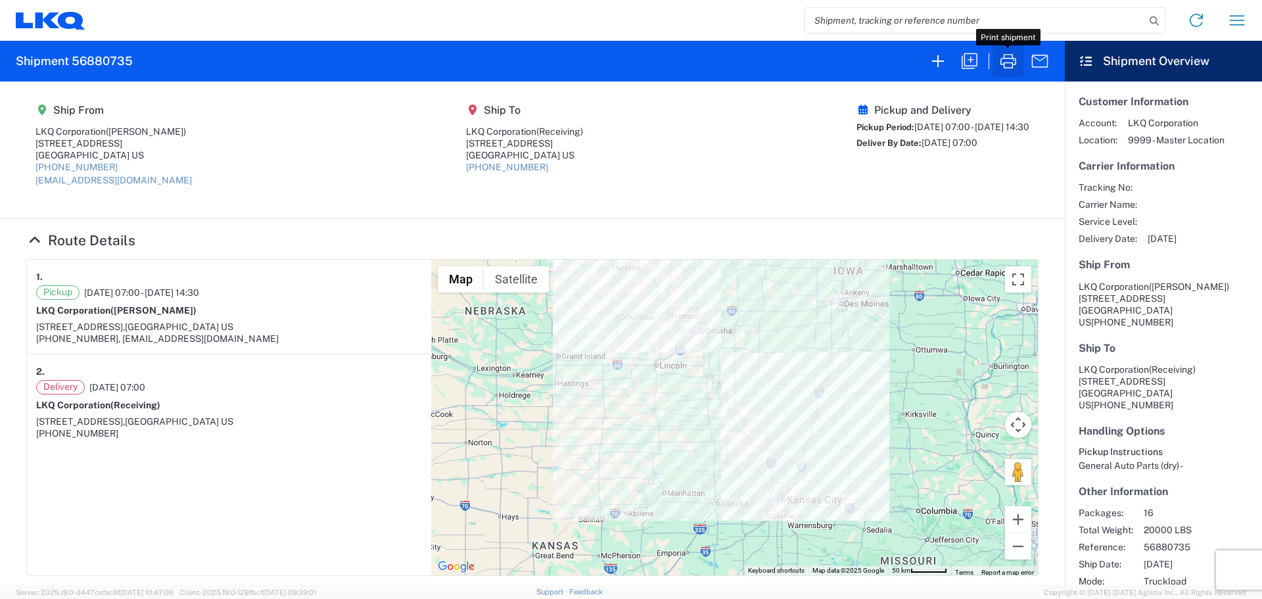
click at [1004, 59] on icon "button" at bounding box center [1009, 61] width 16 height 14
